Goal: Browse casually

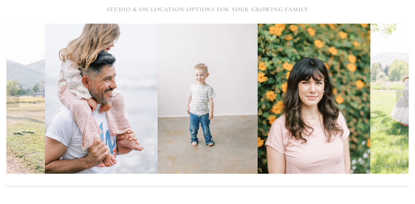
scroll to position [164, 0]
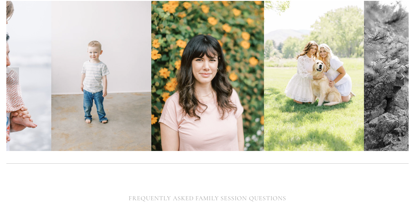
click at [403, 77] on link "Next Slide" at bounding box center [402, 75] width 13 height 17
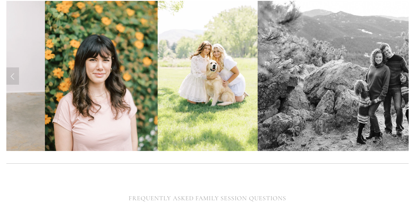
click at [403, 77] on link "Next Slide" at bounding box center [402, 75] width 13 height 17
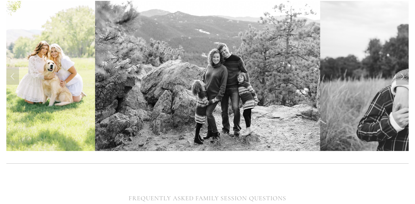
click at [403, 77] on link "Next Slide" at bounding box center [402, 75] width 13 height 17
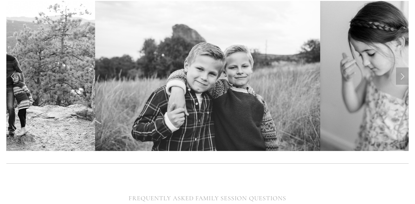
click at [403, 77] on link "Next Slide" at bounding box center [402, 75] width 13 height 17
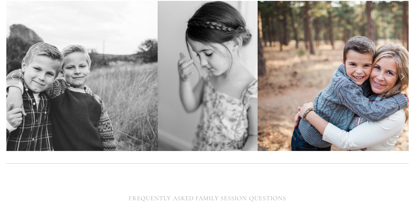
click at [403, 77] on link "Next Slide" at bounding box center [402, 75] width 13 height 17
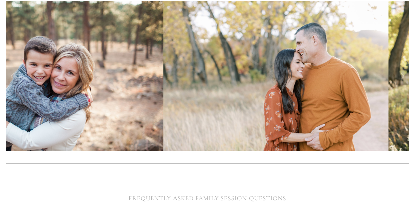
click at [403, 77] on link "Next Slide" at bounding box center [402, 75] width 13 height 17
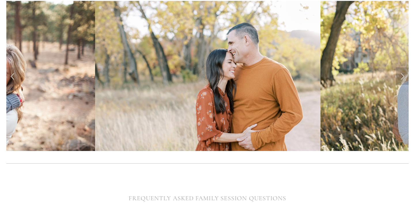
click at [403, 77] on link "Next Slide" at bounding box center [402, 75] width 13 height 17
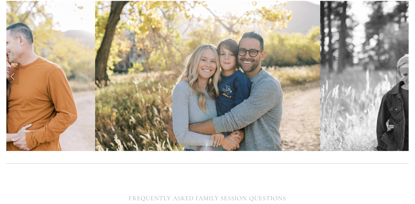
click at [403, 77] on link "Next Slide" at bounding box center [402, 75] width 13 height 17
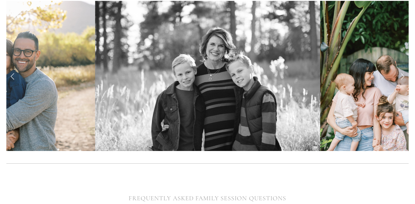
click at [403, 77] on link "Next Slide" at bounding box center [402, 75] width 13 height 17
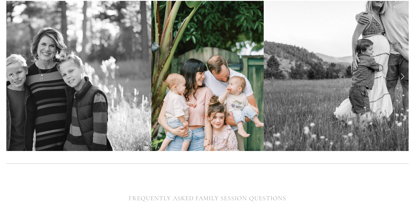
click at [403, 77] on link "Next Slide" at bounding box center [402, 75] width 13 height 17
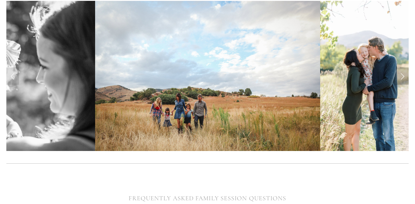
click at [403, 77] on link "Next Slide" at bounding box center [402, 75] width 13 height 17
